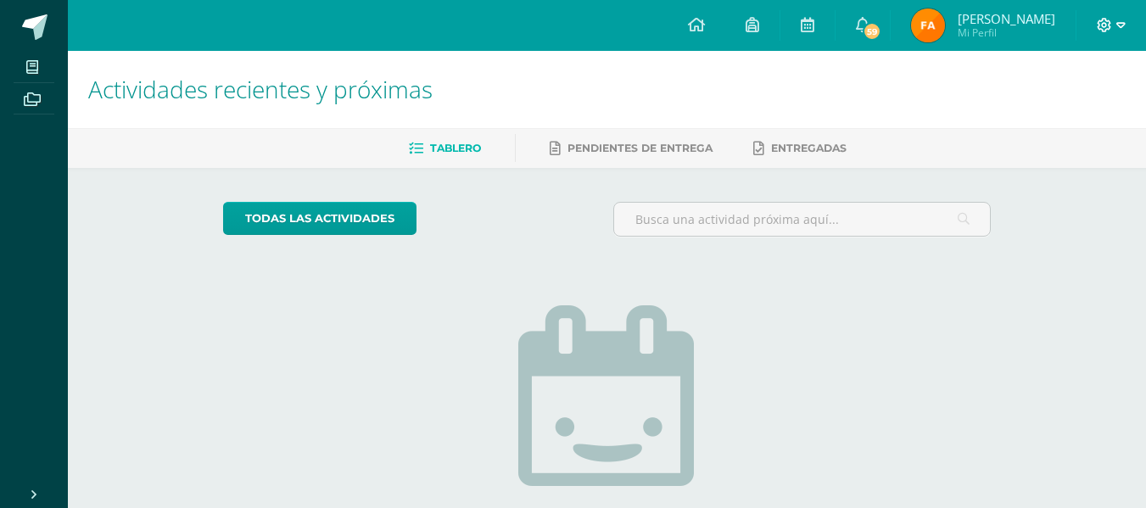
click at [1113, 19] on span at bounding box center [1111, 25] width 29 height 19
click at [1051, 110] on span "Cerrar sesión" at bounding box center [1067, 115] width 76 height 16
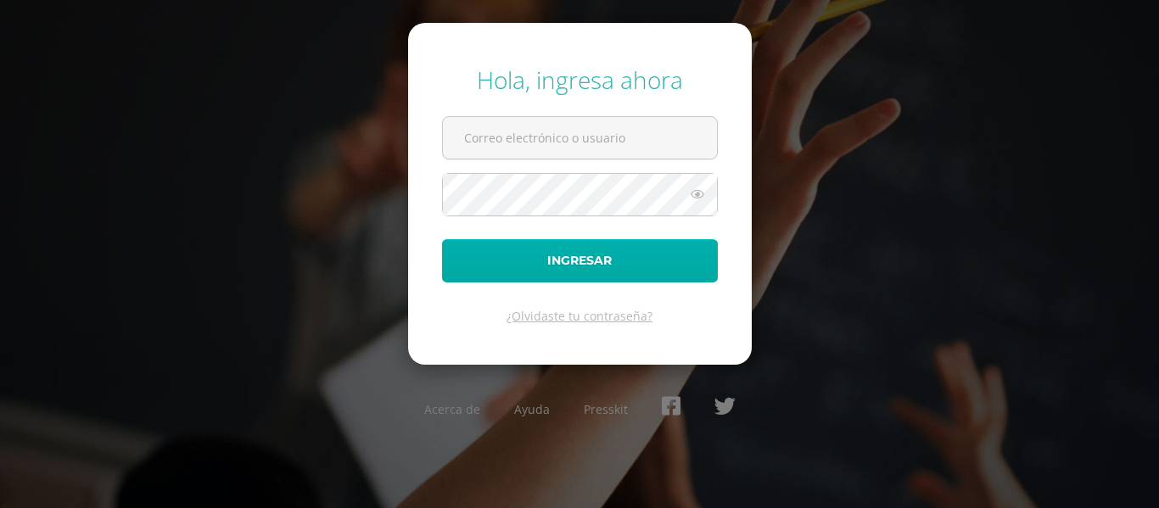
type input "[EMAIL_ADDRESS][DOMAIN_NAME]"
click at [560, 266] on button "Ingresar" at bounding box center [580, 260] width 276 height 43
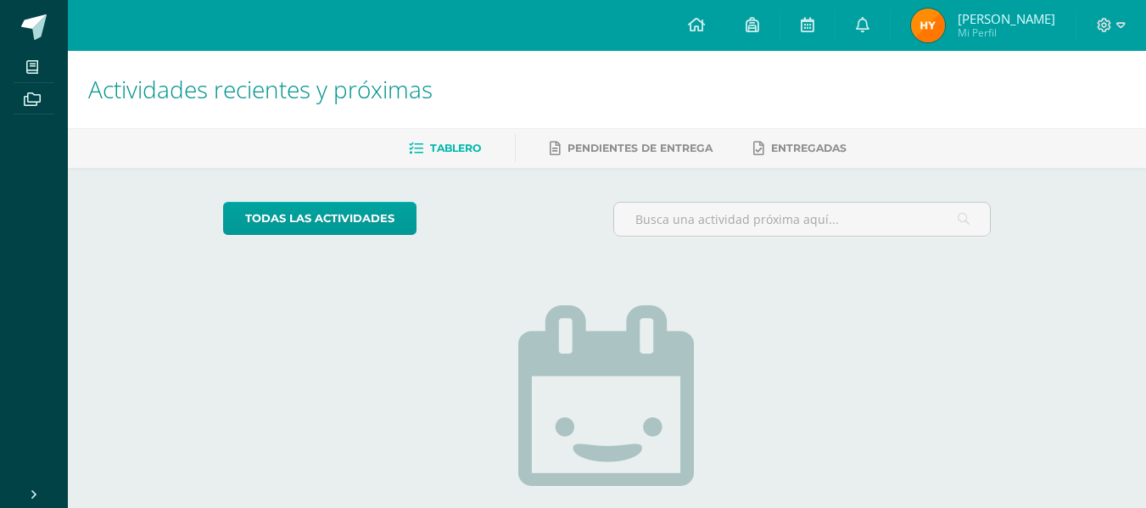
click at [945, 24] on img at bounding box center [928, 25] width 34 height 34
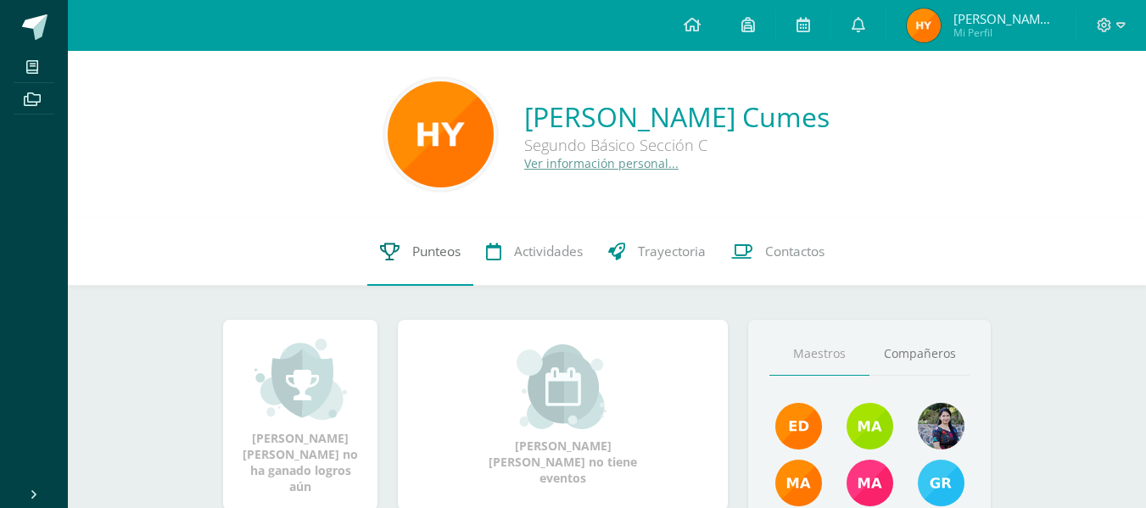
click at [406, 250] on link "Punteos" at bounding box center [420, 252] width 106 height 68
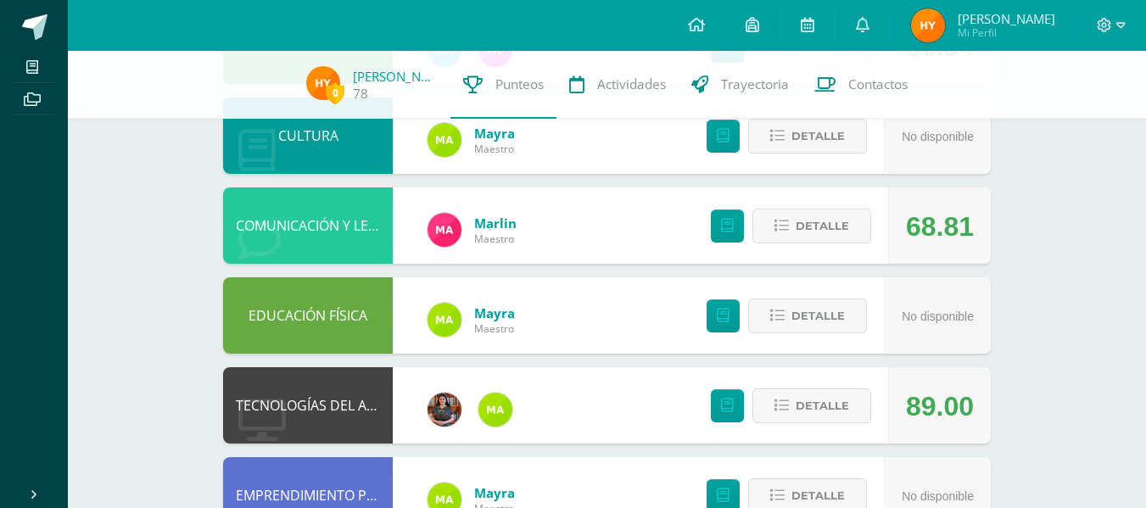
scroll to position [849, 0]
